Goal: Information Seeking & Learning: Learn about a topic

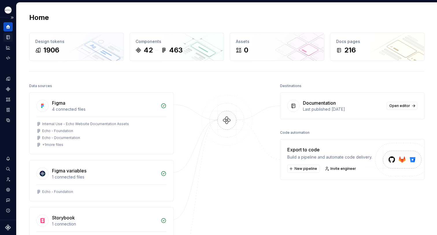
click at [7, 37] on icon "Documentation" at bounding box center [7, 37] width 5 height 5
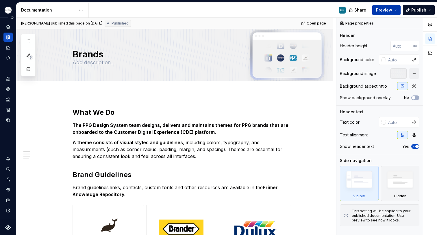
click at [395, 12] on button "Preview" at bounding box center [386, 10] width 28 height 10
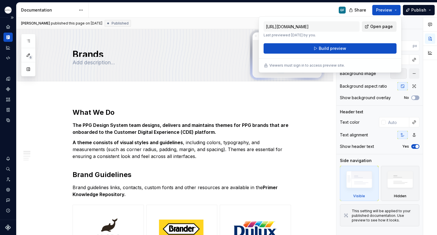
click at [384, 25] on span "Open page" at bounding box center [381, 27] width 23 height 6
click at [29, 70] on button "button" at bounding box center [28, 69] width 10 height 10
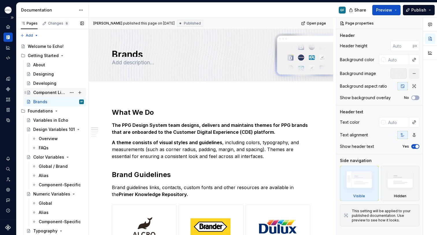
click at [49, 93] on div "Component Lifecycle" at bounding box center [49, 93] width 33 height 6
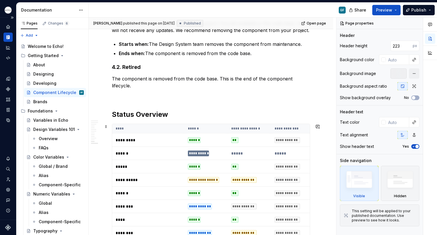
scroll to position [899, 0]
click at [152, 139] on p "*********" at bounding box center [148, 140] width 65 height 6
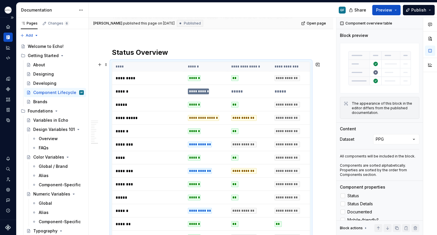
scroll to position [960, 0]
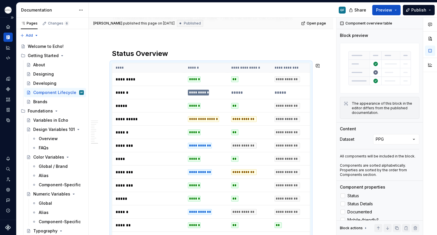
type textarea "*"
